Goal: Transaction & Acquisition: Purchase product/service

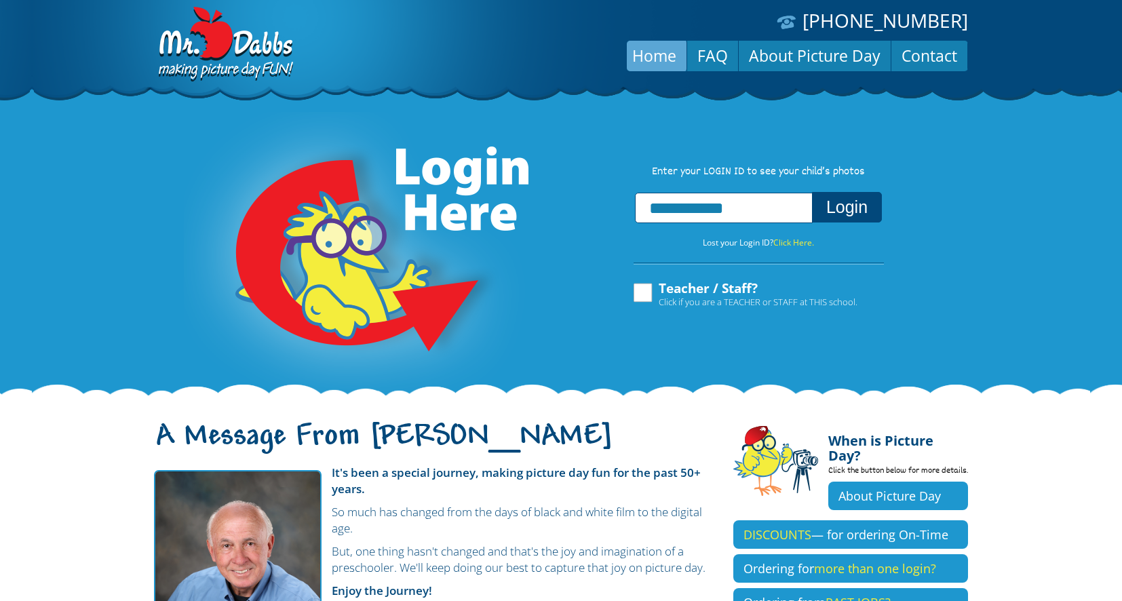
type input "**********"
click at [848, 197] on button "Login" at bounding box center [847, 207] width 70 height 31
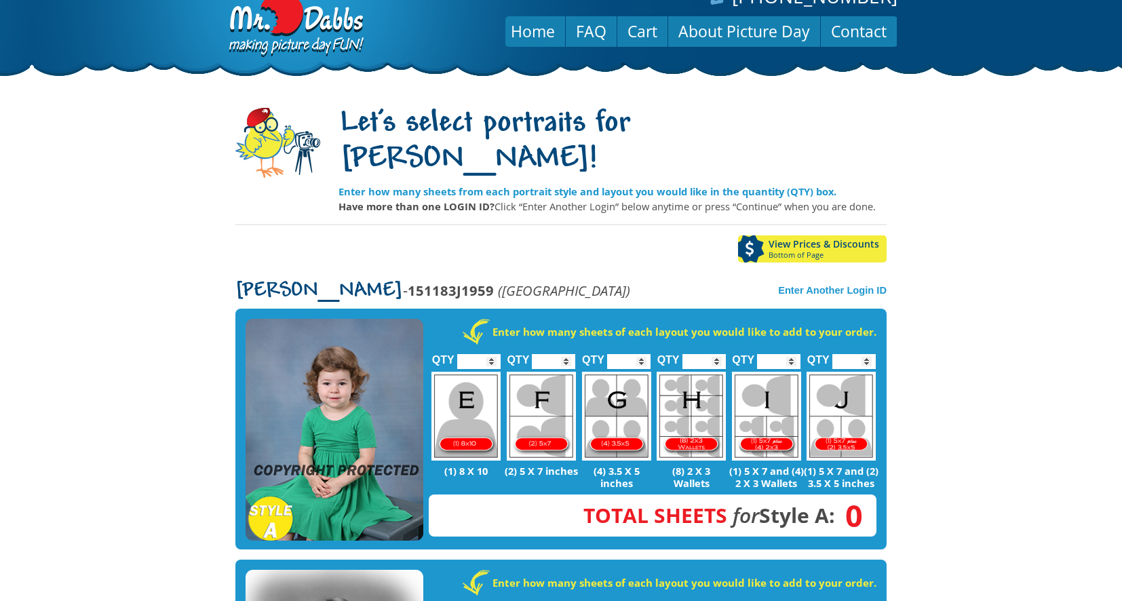
scroll to position [17, 0]
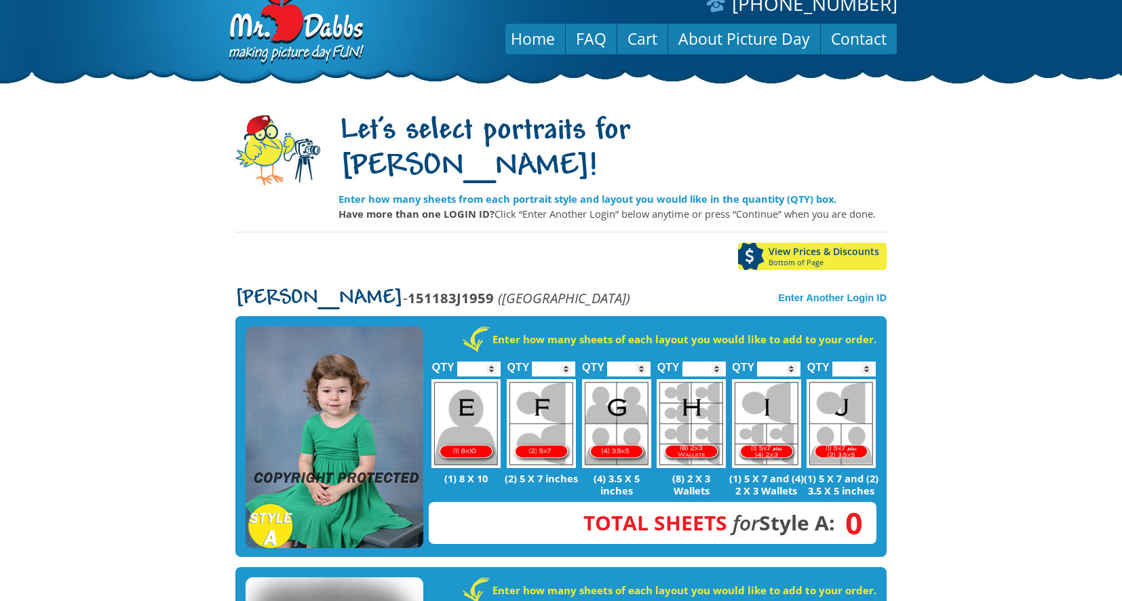
click at [326, 389] on img at bounding box center [335, 437] width 178 height 223
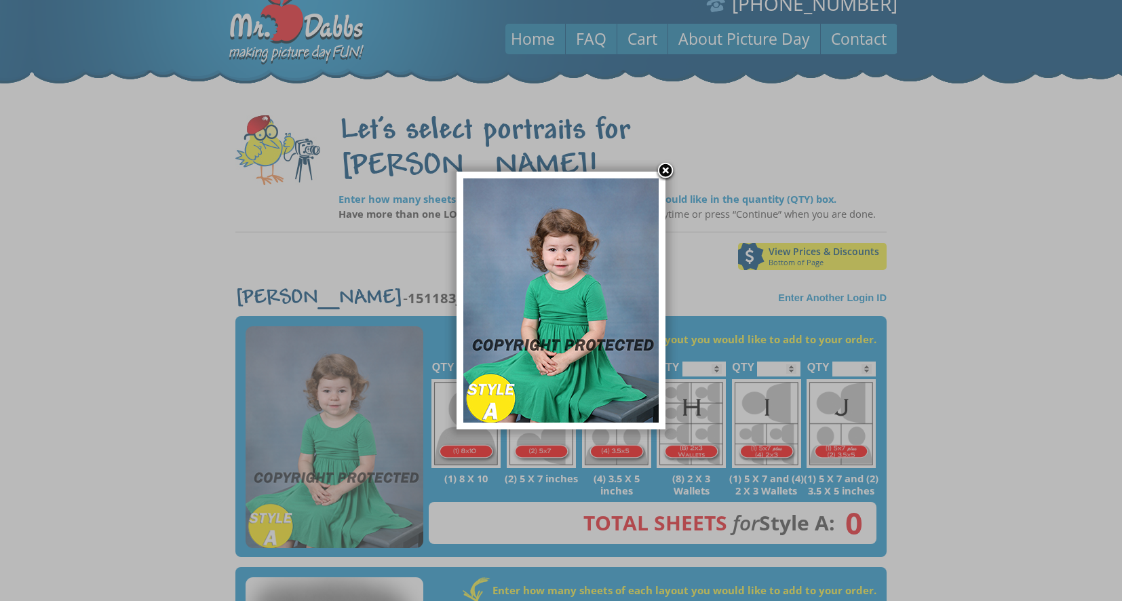
click at [671, 173] on link at bounding box center [665, 171] width 20 height 20
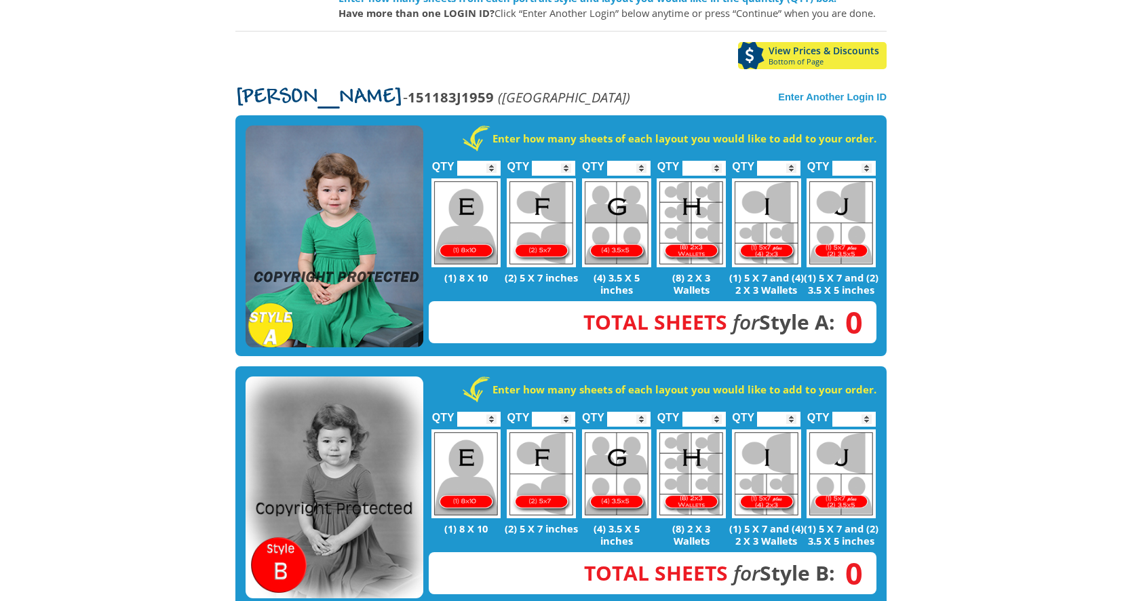
scroll to position [203, 0]
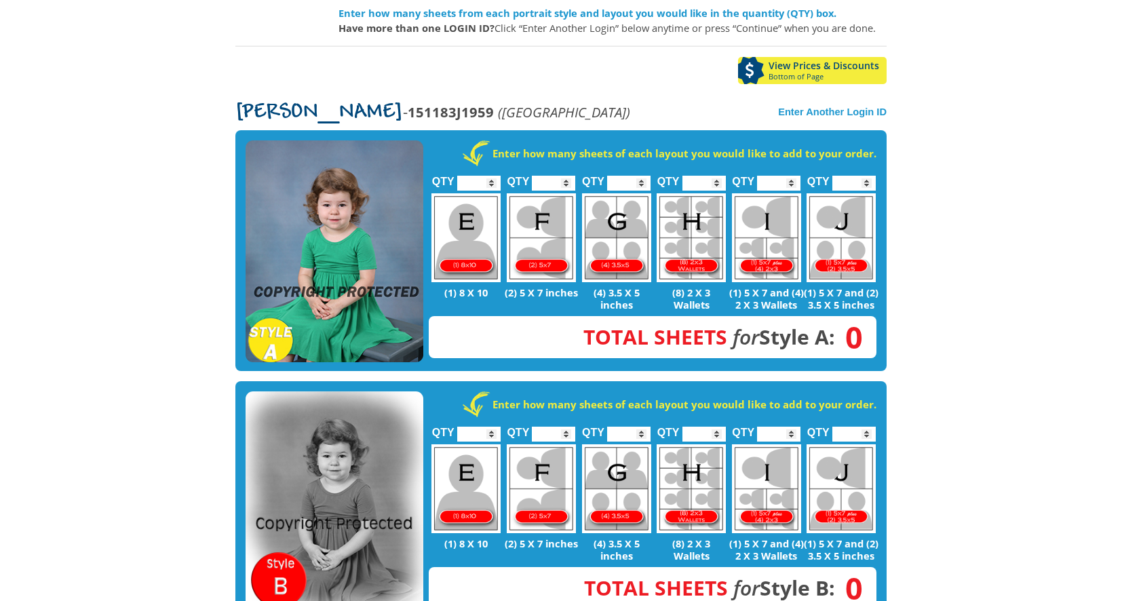
click at [309, 193] on img at bounding box center [335, 251] width 178 height 223
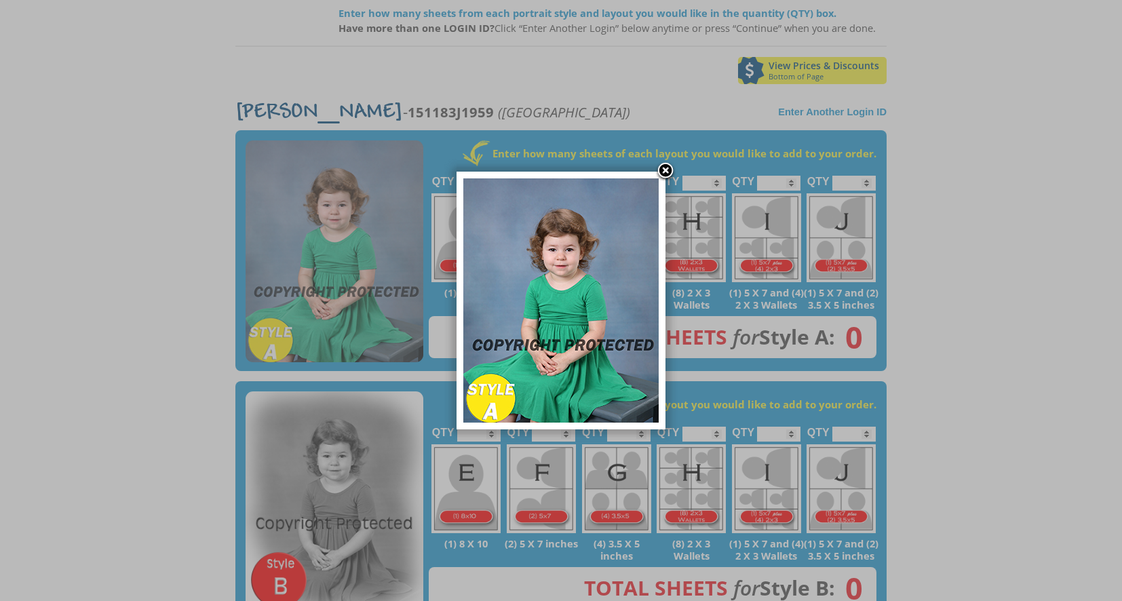
click at [656, 183] on img at bounding box center [560, 300] width 195 height 244
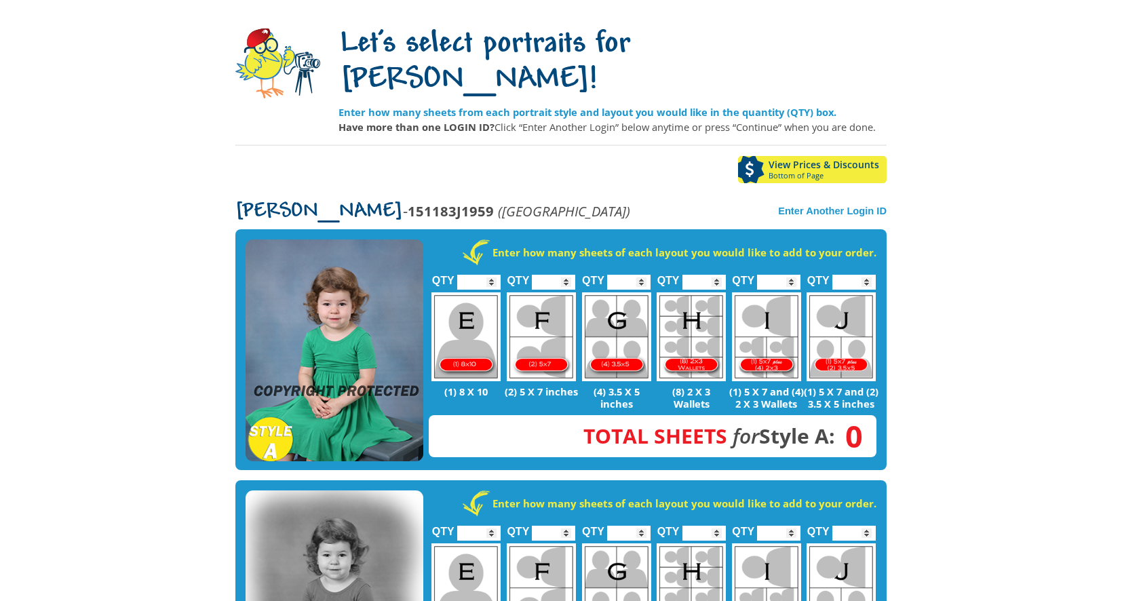
scroll to position [56, 0]
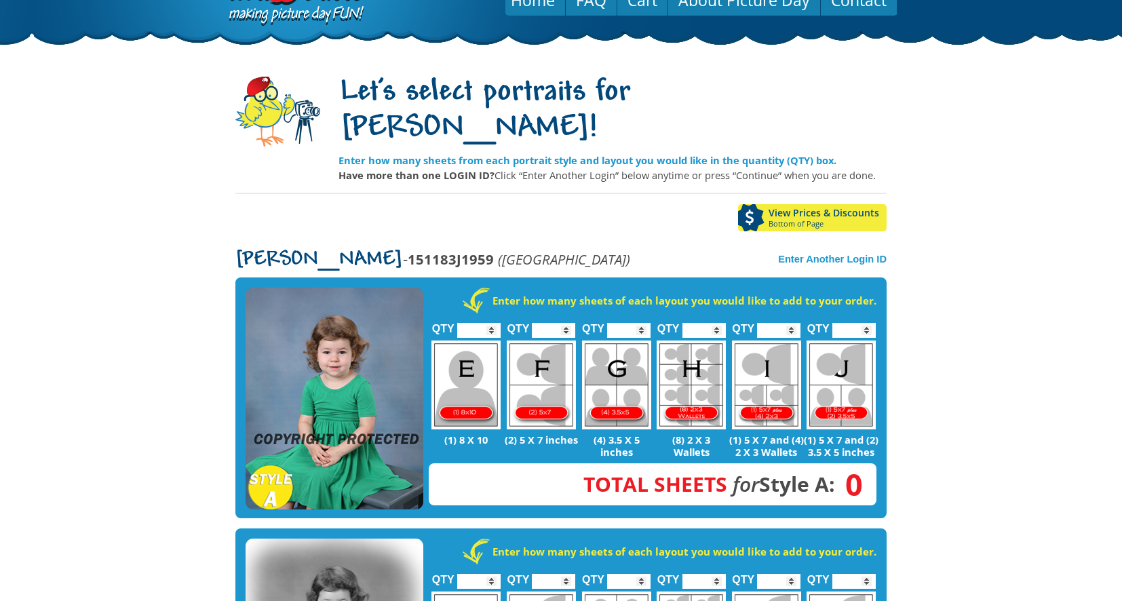
click at [315, 304] on img at bounding box center [335, 399] width 178 height 223
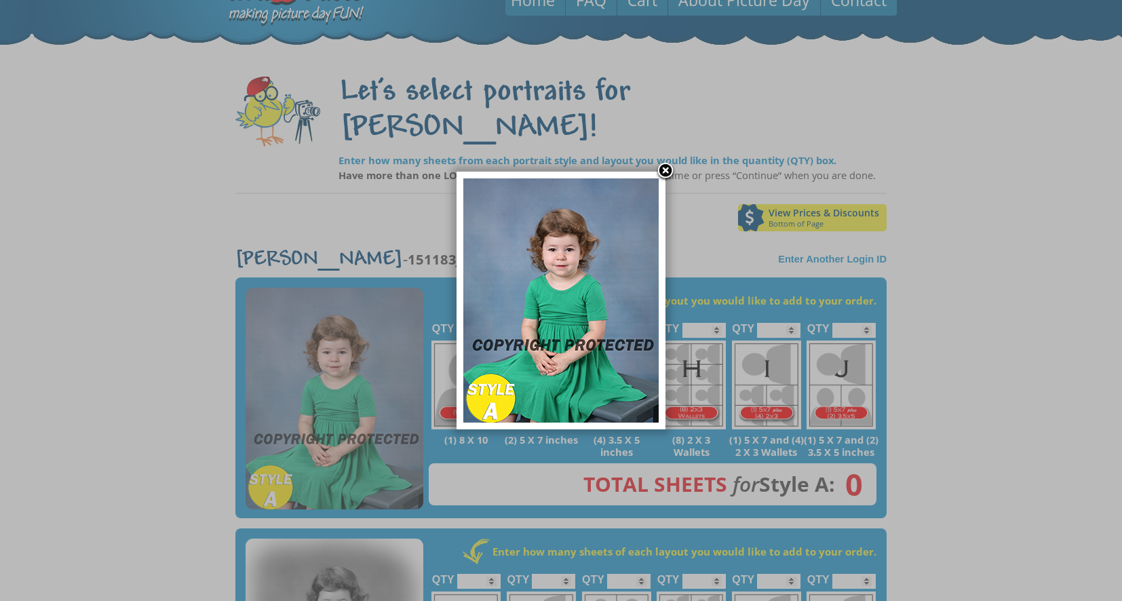
click at [659, 170] on link at bounding box center [665, 171] width 20 height 20
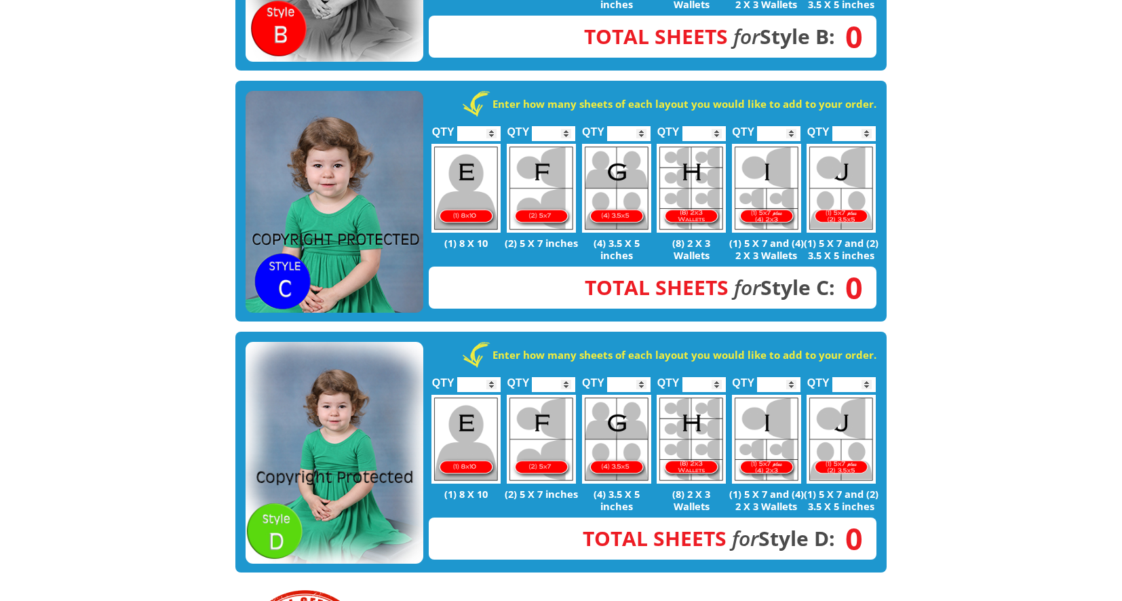
scroll to position [762, 0]
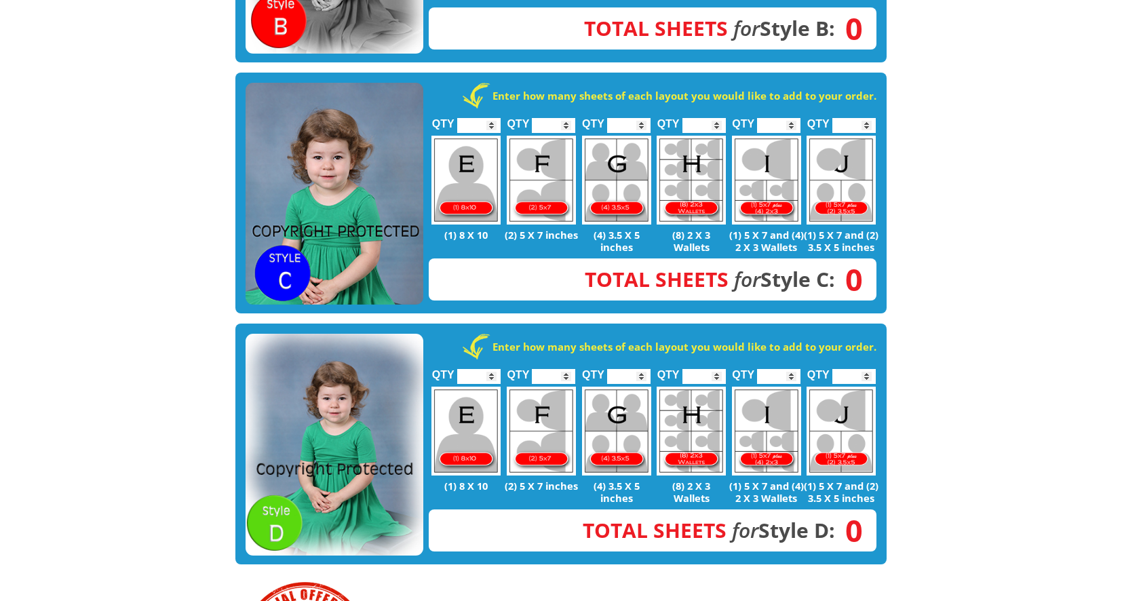
click at [364, 452] on img at bounding box center [335, 445] width 178 height 223
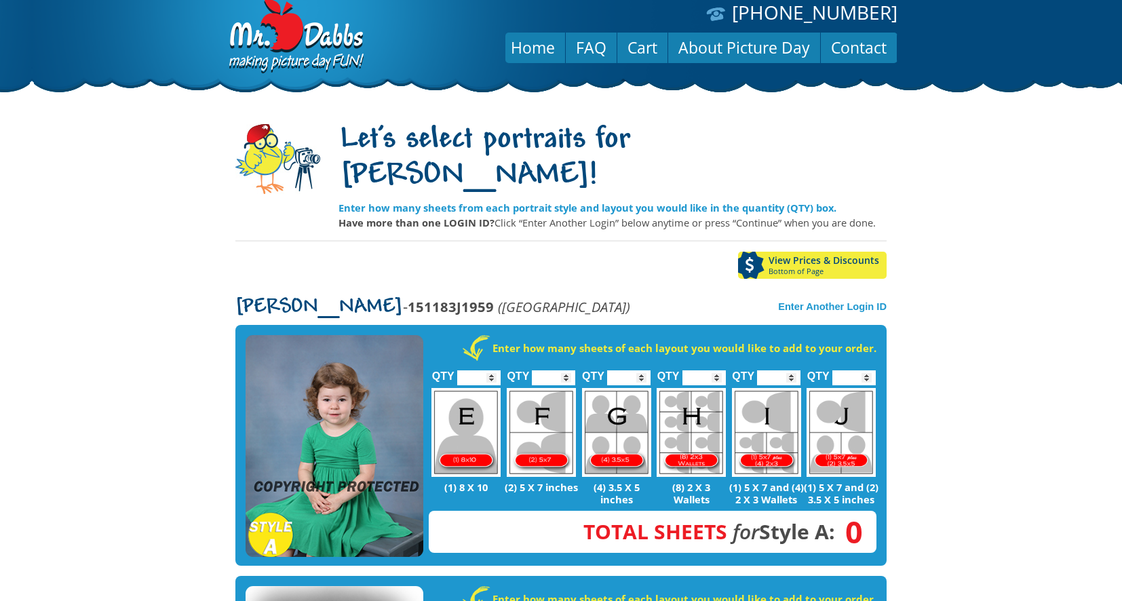
scroll to position [0, 0]
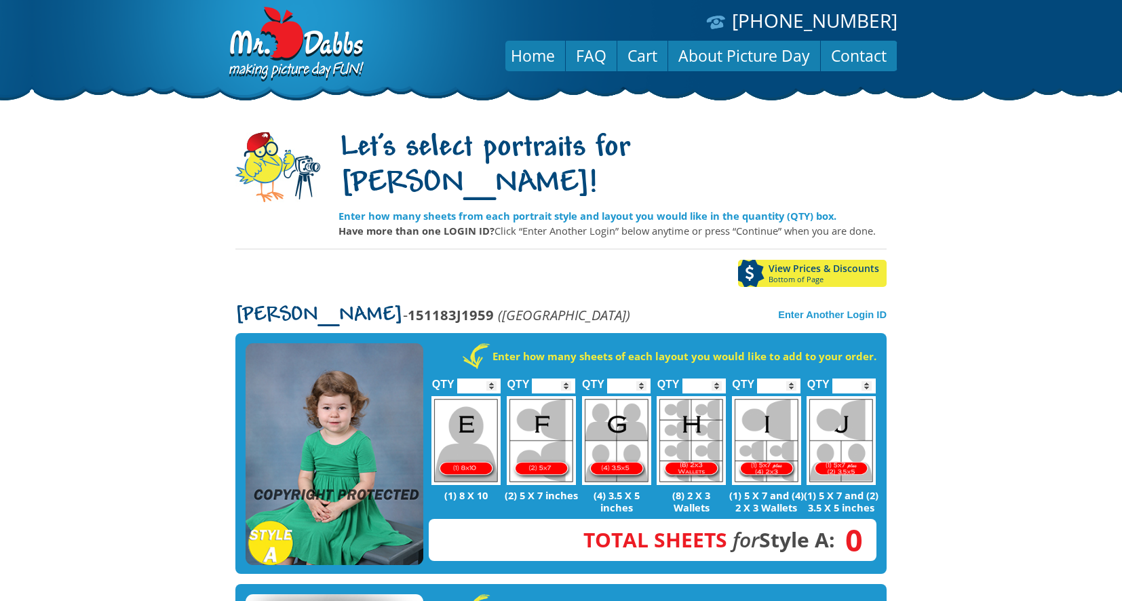
click at [271, 424] on img at bounding box center [335, 454] width 178 height 223
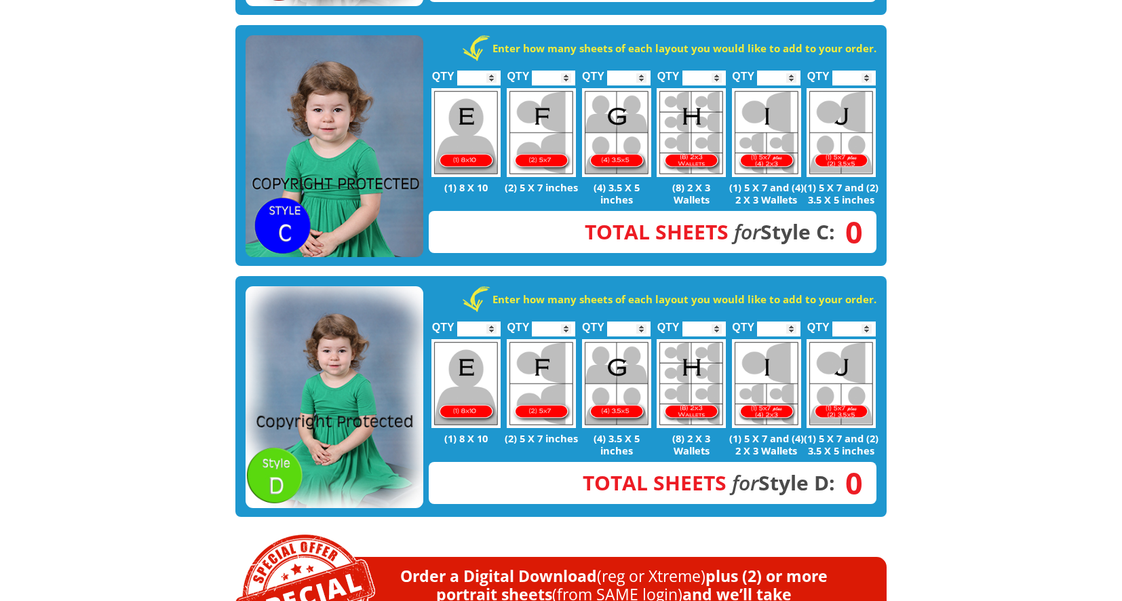
scroll to position [826, 0]
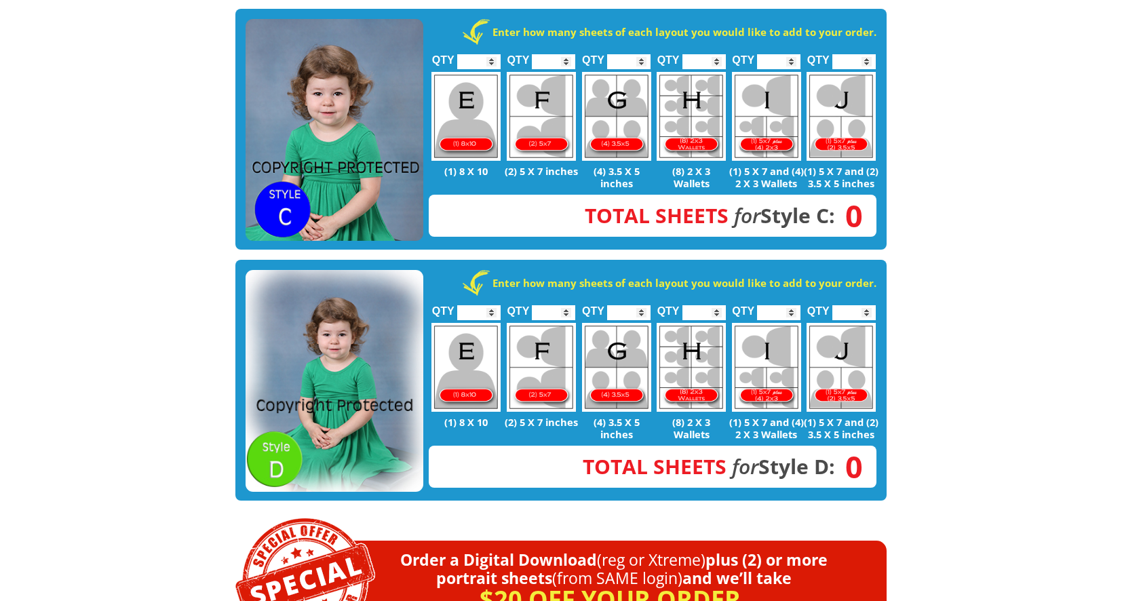
click at [265, 364] on img at bounding box center [335, 381] width 178 height 223
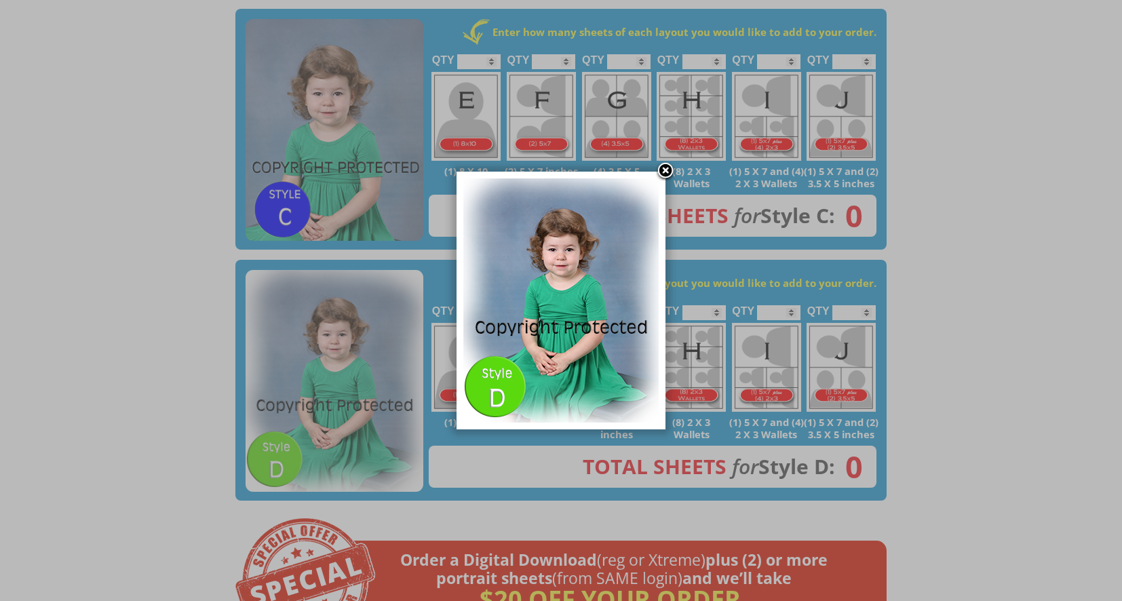
click at [220, 362] on div at bounding box center [561, 590] width 1122 height 2833
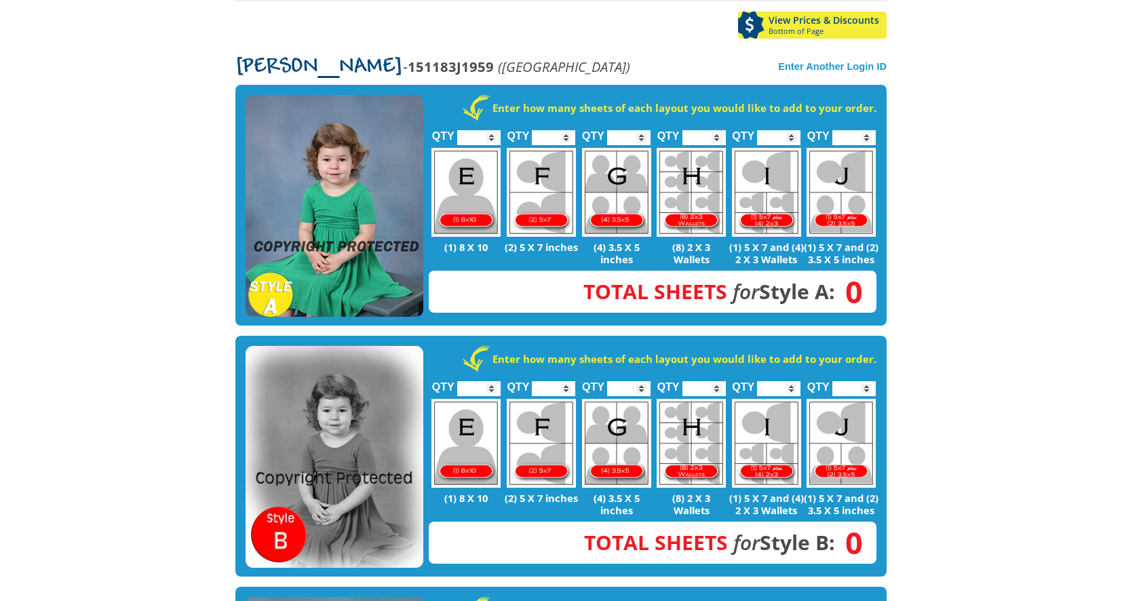
scroll to position [249, 0]
